Goal: Task Accomplishment & Management: Complete application form

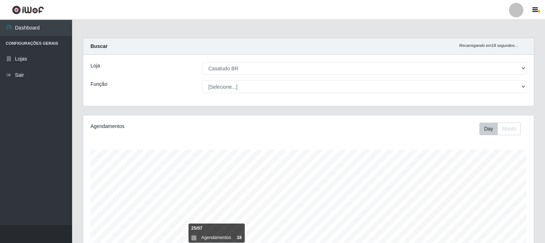
select select "197"
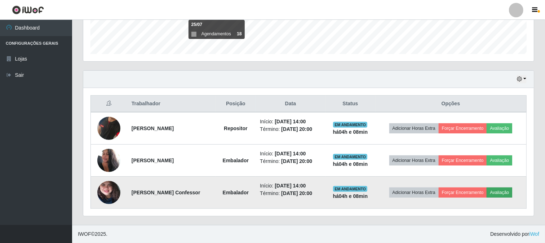
scroll to position [149, 451]
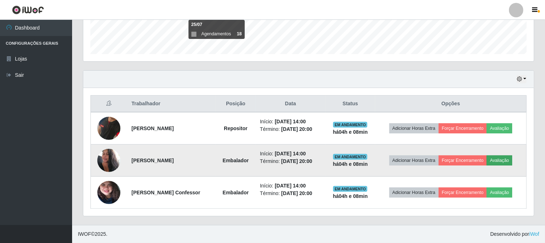
click at [503, 160] on button "Avaliação" at bounding box center [500, 160] width 26 height 10
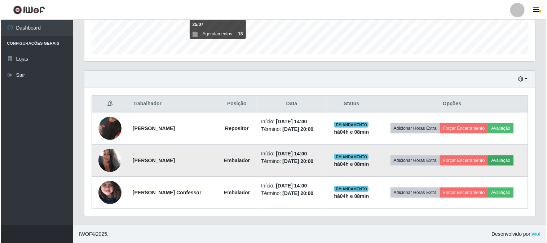
scroll to position [149, 446]
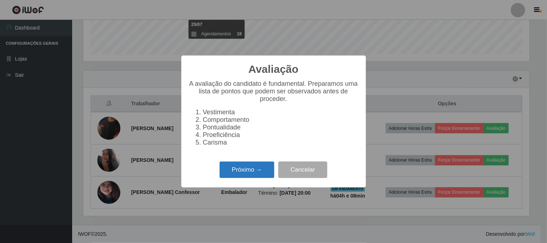
click at [246, 178] on button "Próximo →" at bounding box center [247, 170] width 55 height 17
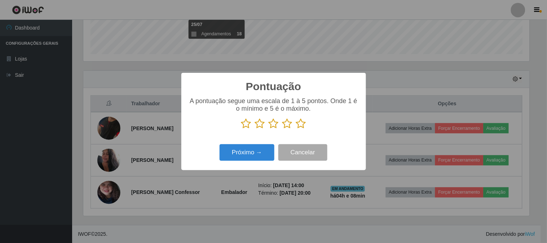
scroll to position [360416, 360119]
click at [261, 125] on icon at bounding box center [260, 123] width 10 height 11
click at [255, 129] on input "radio" at bounding box center [255, 129] width 0 height 0
click at [263, 156] on button "Próximo →" at bounding box center [247, 152] width 55 height 17
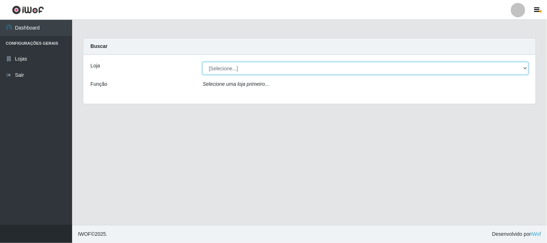
drag, startPoint x: 226, startPoint y: 67, endPoint x: 227, endPoint y: 71, distance: 4.2
click at [226, 67] on select "[Selecione...] Casatudo BR" at bounding box center [366, 68] width 326 height 13
select select "197"
click at [203, 62] on select "[Selecione...] Casatudo BR" at bounding box center [366, 68] width 326 height 13
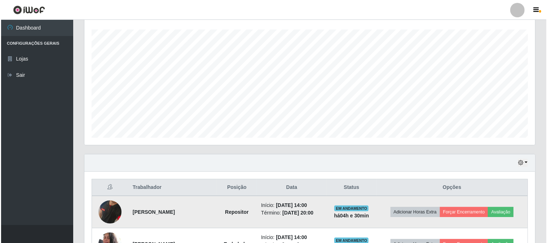
scroll to position [204, 0]
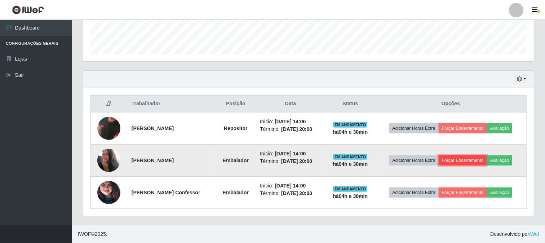
click at [468, 160] on button "Forçar Encerramento" at bounding box center [463, 160] width 48 height 10
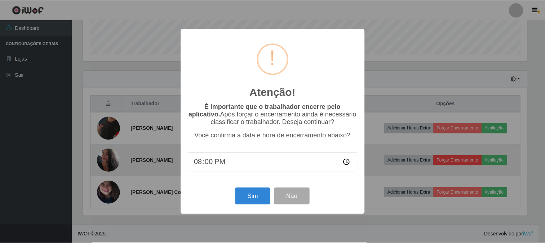
scroll to position [149, 446]
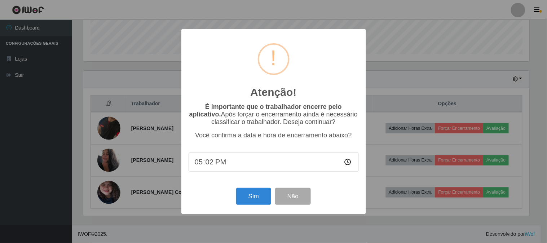
type input "17:20"
click at [407, 51] on div "Atenção! × É importante que o trabalhador encerre pelo aplicativo. Após forçar …" at bounding box center [273, 121] width 547 height 243
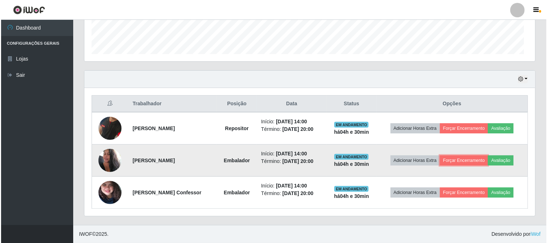
scroll to position [149, 451]
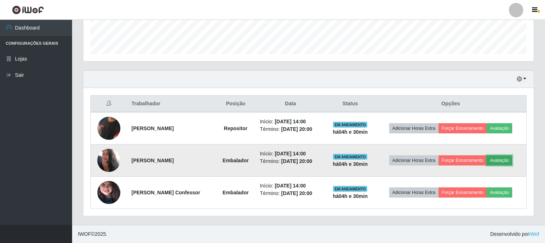
click at [497, 159] on button "Avaliação" at bounding box center [500, 160] width 26 height 10
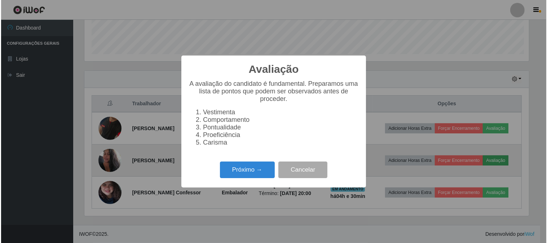
scroll to position [149, 446]
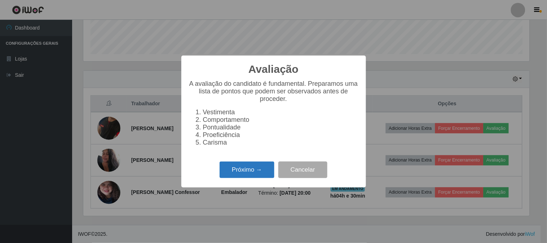
click at [230, 171] on button "Próximo →" at bounding box center [247, 170] width 55 height 17
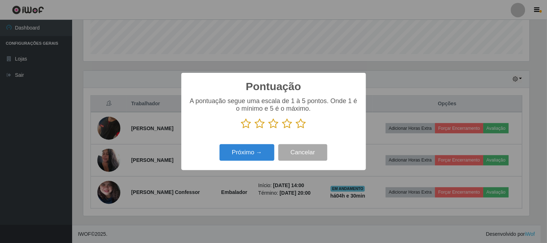
click at [261, 122] on icon at bounding box center [260, 123] width 10 height 11
click at [255, 129] on input "radio" at bounding box center [255, 129] width 0 height 0
click at [250, 156] on button "Próximo →" at bounding box center [247, 152] width 55 height 17
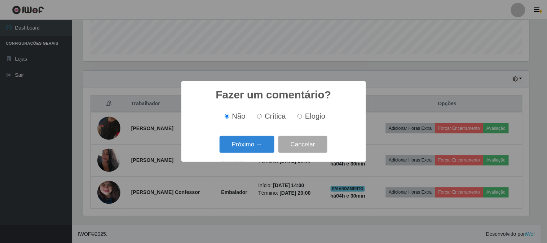
click at [264, 117] on label "Crítica" at bounding box center [270, 116] width 32 height 8
click at [262, 117] on input "Crítica" at bounding box center [259, 116] width 5 height 5
radio input "true"
click at [261, 147] on button "Próximo →" at bounding box center [247, 144] width 55 height 17
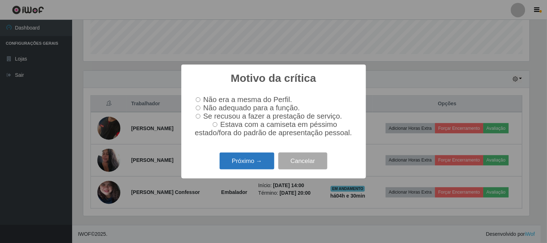
click at [240, 169] on button "Próximo →" at bounding box center [247, 161] width 55 height 17
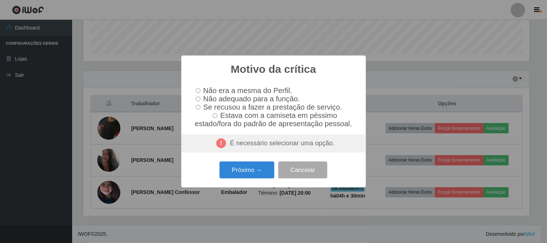
click at [197, 98] on input "Não adequado para a função." at bounding box center [198, 99] width 5 height 5
radio input "true"
click at [198, 109] on input "Se recusou a fazer a prestação de serviço." at bounding box center [198, 107] width 5 height 5
radio input "true"
click at [250, 173] on button "Próximo →" at bounding box center [247, 170] width 55 height 17
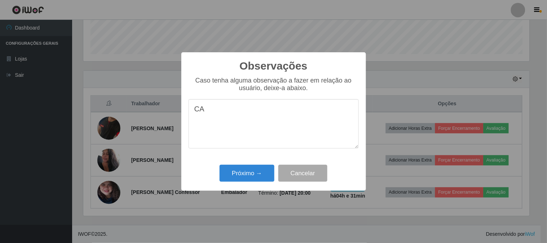
type textarea "C"
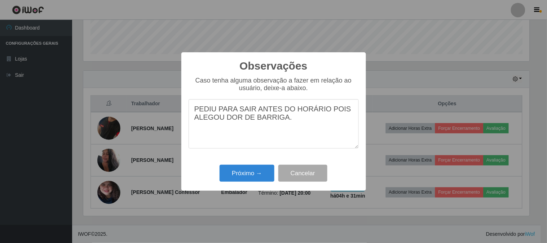
click at [321, 111] on textarea "PEDIU PARA SAIR ANTES DO HORÁRIO POIS ALEGOU DOR DE BARRIGA." at bounding box center [274, 123] width 170 height 49
type textarea "PEDIU PARA SAIR ANTES DO HORÁRIO, POIS ALEGOU DOR DE BARRIGA."
click at [255, 172] on button "Próximo →" at bounding box center [247, 173] width 55 height 17
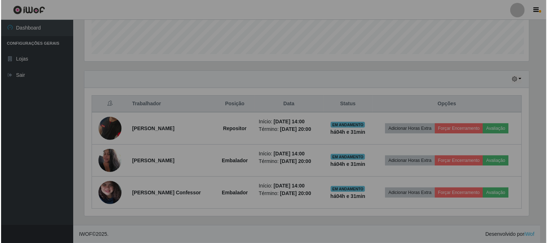
scroll to position [149, 451]
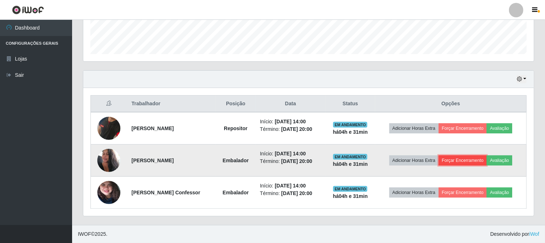
click at [473, 163] on button "Forçar Encerramento" at bounding box center [463, 160] width 48 height 10
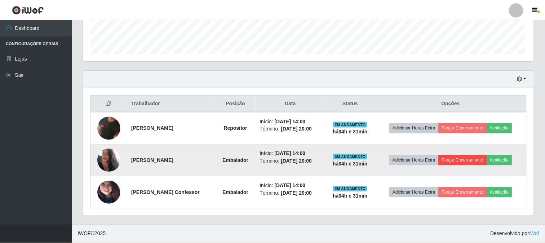
scroll to position [149, 446]
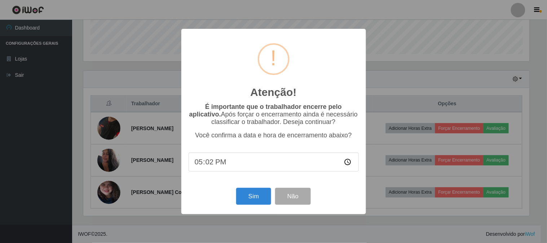
type input "17:25"
type input "17:18"
click at [252, 201] on button "Sim" at bounding box center [253, 196] width 35 height 17
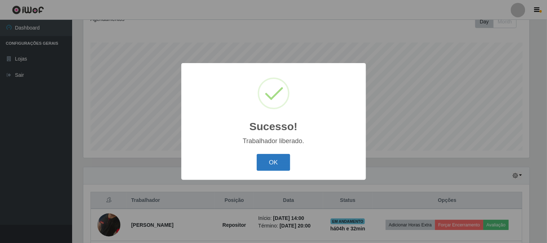
click at [279, 165] on button "OK" at bounding box center [274, 162] width 34 height 17
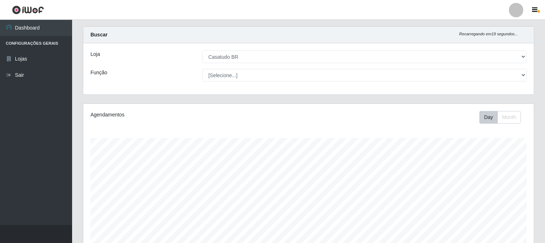
scroll to position [0, 0]
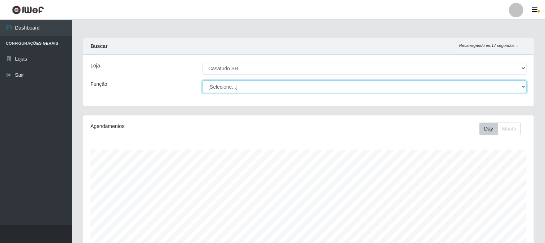
click at [524, 87] on select "[Selecione...] Auxiliar de Estoque Auxiliar de Estoque + Auxiliar de Estoque ++…" at bounding box center [364, 86] width 325 height 13
click at [202, 80] on select "[Selecione...] Auxiliar de Estoque Auxiliar de Estoque + Auxiliar de Estoque ++…" at bounding box center [364, 86] width 325 height 13
click at [524, 88] on select "[Selecione...] Auxiliar de Estoque Auxiliar de Estoque + Auxiliar de Estoque ++…" at bounding box center [364, 86] width 325 height 13
select select "[Selecione...]"
click at [202, 80] on select "[Selecione...] Auxiliar de Estoque Auxiliar de Estoque + Auxiliar de Estoque ++…" at bounding box center [364, 86] width 325 height 13
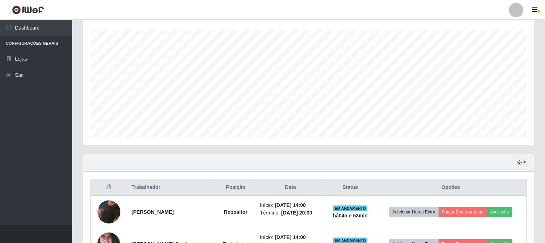
scroll to position [172, 0]
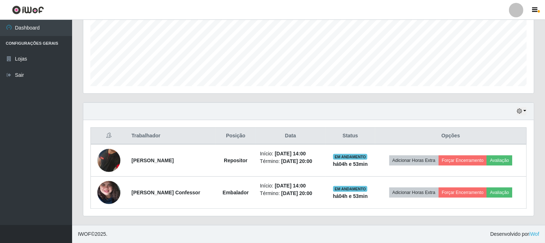
click at [528, 111] on div "Hoje 1 dia 3 dias 1 Semana Não encerrados" at bounding box center [308, 111] width 451 height 17
click at [522, 110] on icon "button" at bounding box center [519, 111] width 5 height 5
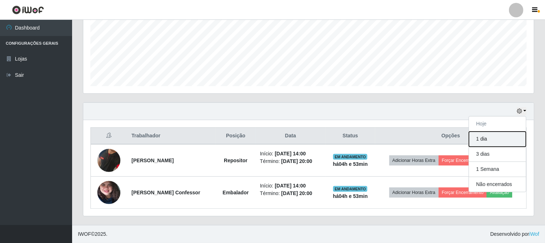
click at [502, 140] on button "1 dia" at bounding box center [497, 139] width 57 height 15
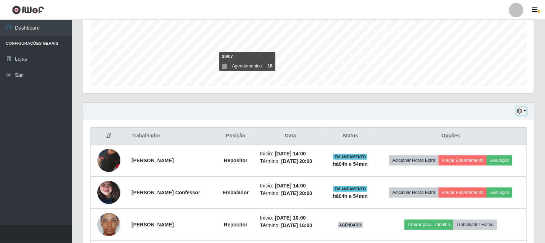
click at [524, 114] on button "button" at bounding box center [522, 111] width 10 height 8
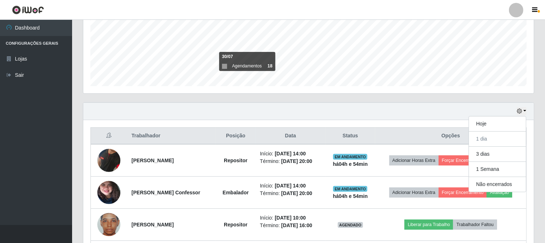
click at [294, 111] on div "Hoje 1 dia 3 dias 1 Semana Não encerrados" at bounding box center [308, 111] width 451 height 17
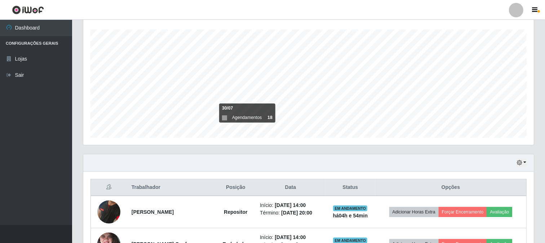
scroll to position [160, 0]
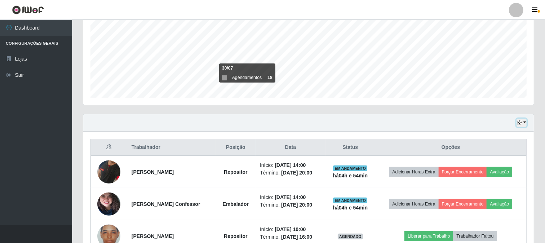
click at [524, 122] on button "button" at bounding box center [522, 123] width 10 height 8
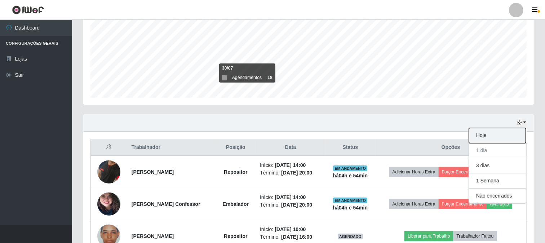
click at [495, 135] on button "Hoje" at bounding box center [497, 135] width 57 height 15
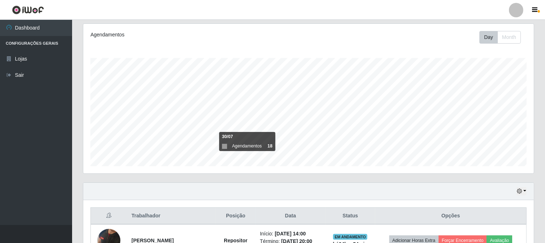
scroll to position [12, 0]
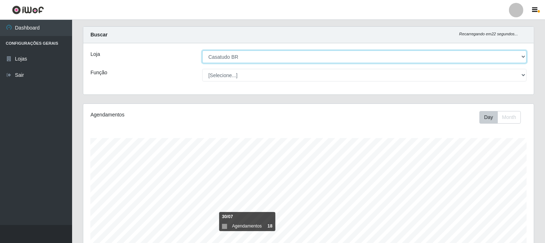
click at [275, 54] on select "[Selecione...] Casatudo BR" at bounding box center [364, 56] width 325 height 13
click at [202, 50] on select "[Selecione...] Casatudo BR" at bounding box center [364, 56] width 325 height 13
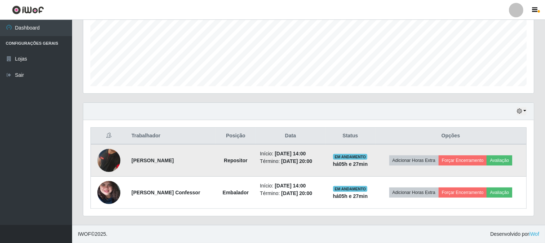
click at [111, 160] on img at bounding box center [108, 160] width 23 height 47
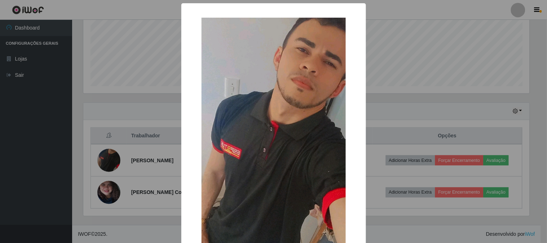
click at [357, 54] on div "× OK Cancel" at bounding box center [273, 178] width 185 height 351
click at [421, 91] on div "× OK Cancel" at bounding box center [273, 121] width 547 height 243
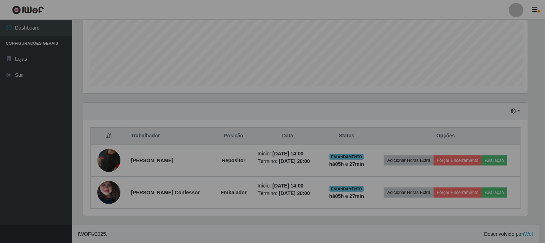
scroll to position [149, 451]
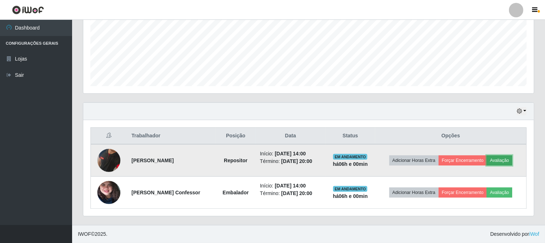
click at [506, 160] on button "Avaliação" at bounding box center [500, 160] width 26 height 10
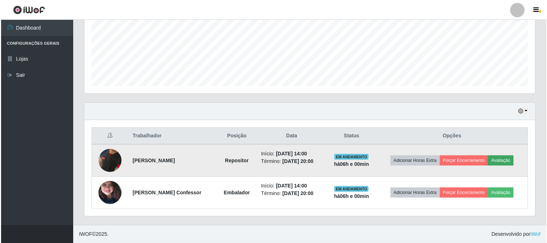
scroll to position [149, 446]
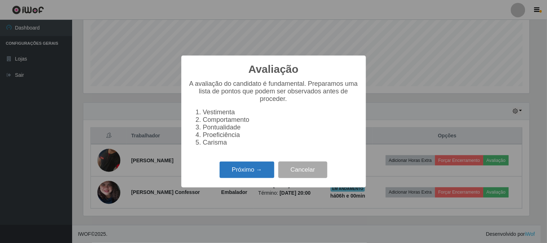
click at [268, 176] on button "Próximo →" at bounding box center [247, 170] width 55 height 17
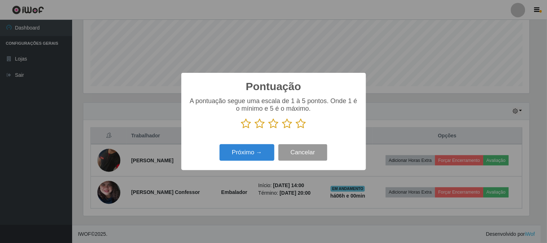
scroll to position [360416, 360119]
click at [304, 120] on icon at bounding box center [301, 123] width 10 height 11
click at [296, 129] on input "radio" at bounding box center [296, 129] width 0 height 0
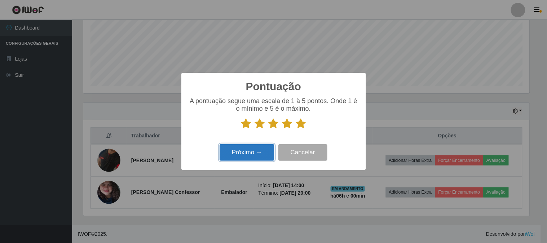
click at [270, 148] on button "Próximo →" at bounding box center [247, 152] width 55 height 17
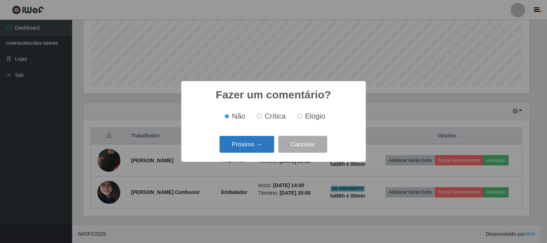
click at [268, 146] on button "Próximo →" at bounding box center [247, 144] width 55 height 17
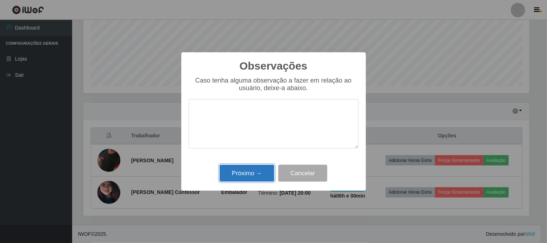
click at [249, 180] on button "Próximo →" at bounding box center [247, 173] width 55 height 17
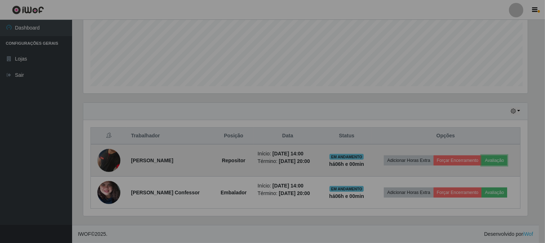
scroll to position [149, 451]
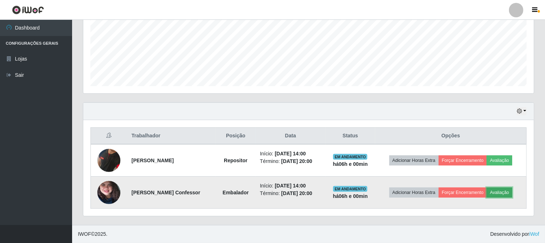
click at [499, 191] on button "Avaliação" at bounding box center [500, 192] width 26 height 10
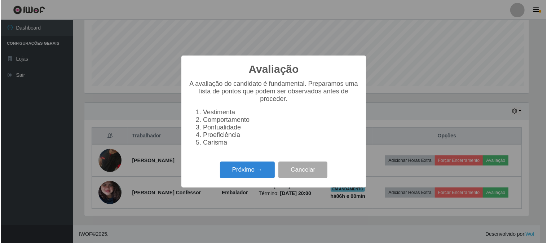
scroll to position [149, 446]
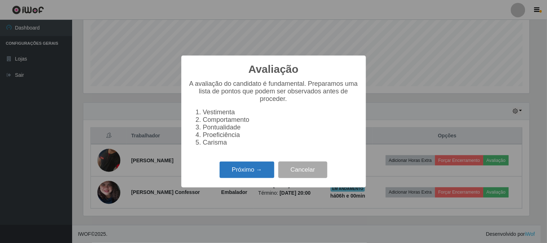
click at [251, 178] on button "Próximo →" at bounding box center [247, 170] width 55 height 17
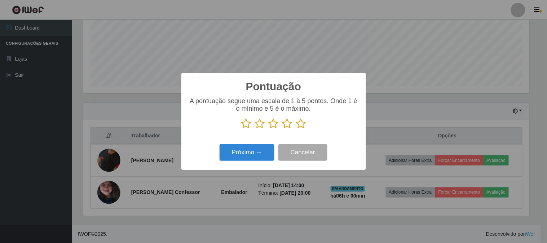
click at [298, 122] on icon at bounding box center [301, 123] width 10 height 11
click at [296, 129] on input "radio" at bounding box center [296, 129] width 0 height 0
click at [273, 144] on div "Próximo → Cancelar" at bounding box center [274, 152] width 170 height 21
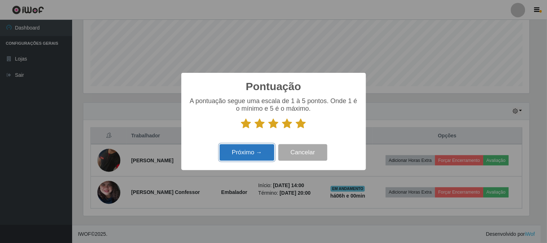
click at [264, 153] on button "Próximo →" at bounding box center [247, 152] width 55 height 17
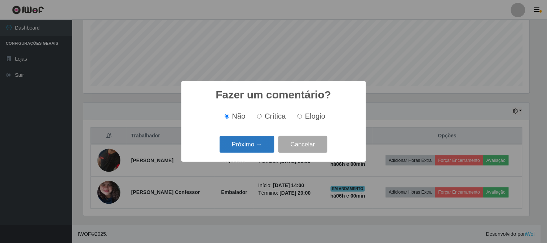
click at [265, 150] on button "Próximo →" at bounding box center [247, 144] width 55 height 17
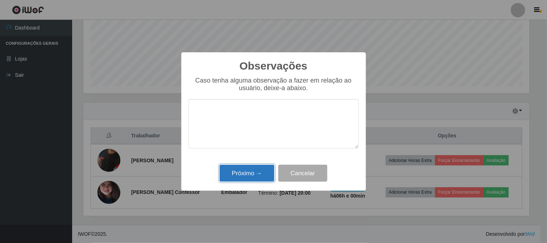
click at [248, 180] on button "Próximo →" at bounding box center [247, 173] width 55 height 17
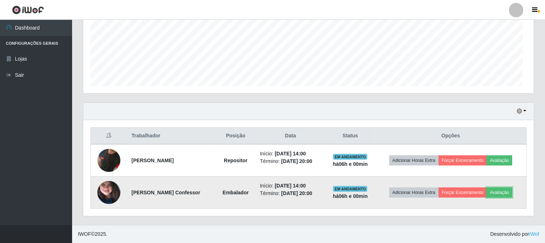
scroll to position [149, 451]
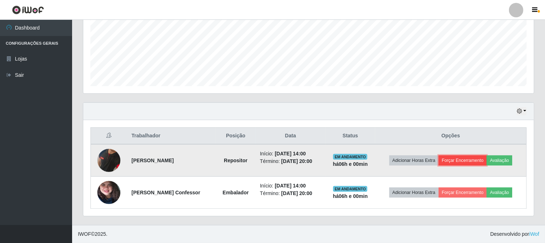
click at [455, 161] on button "Forçar Encerramento" at bounding box center [463, 160] width 48 height 10
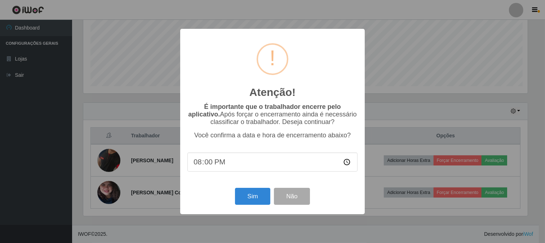
scroll to position [149, 446]
click at [260, 190] on button "Sim" at bounding box center [253, 196] width 35 height 17
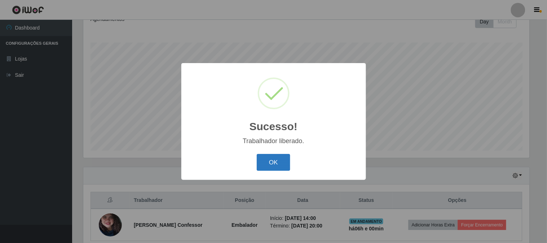
click at [288, 164] on button "OK" at bounding box center [274, 162] width 34 height 17
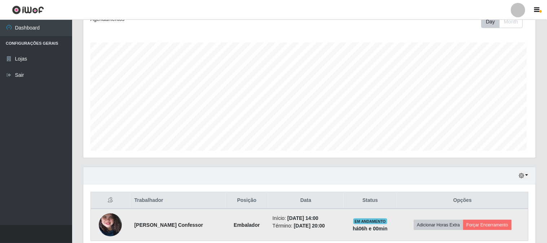
scroll to position [149, 451]
click at [476, 226] on button "Forçar Encerramento" at bounding box center [486, 225] width 48 height 10
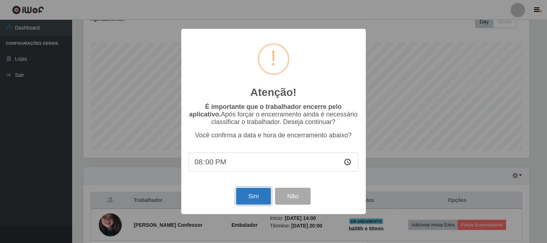
click at [248, 204] on button "Sim" at bounding box center [253, 196] width 35 height 17
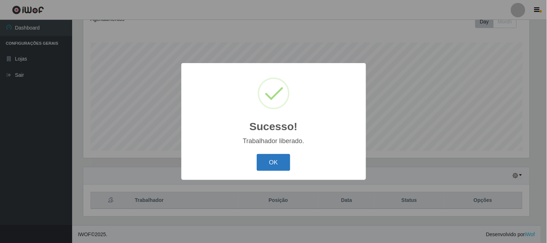
click at [268, 158] on button "OK" at bounding box center [274, 162] width 34 height 17
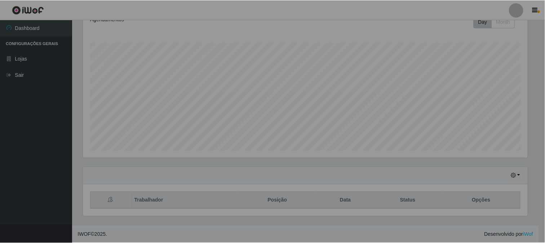
scroll to position [149, 451]
